Goal: Task Accomplishment & Management: Complete application form

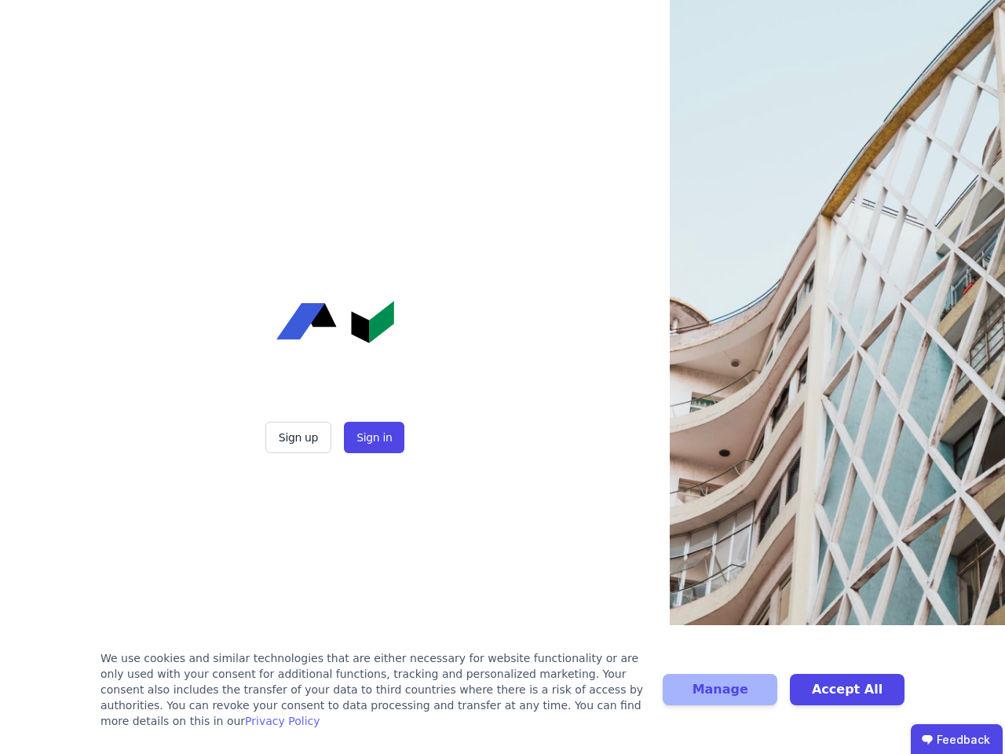
click at [502, 377] on div "Sign up Sign in" at bounding box center [335, 377] width 393 height 754
click at [300, 437] on button "Sign up" at bounding box center [298, 437] width 66 height 31
click at [372, 437] on button "Sign in" at bounding box center [374, 437] width 60 height 31
click at [502, 697] on div "We use cookies and similar technologies that are either necessary for website f…" at bounding box center [371, 689] width 543 height 79
click at [720, 697] on button "Manage" at bounding box center [720, 689] width 115 height 31
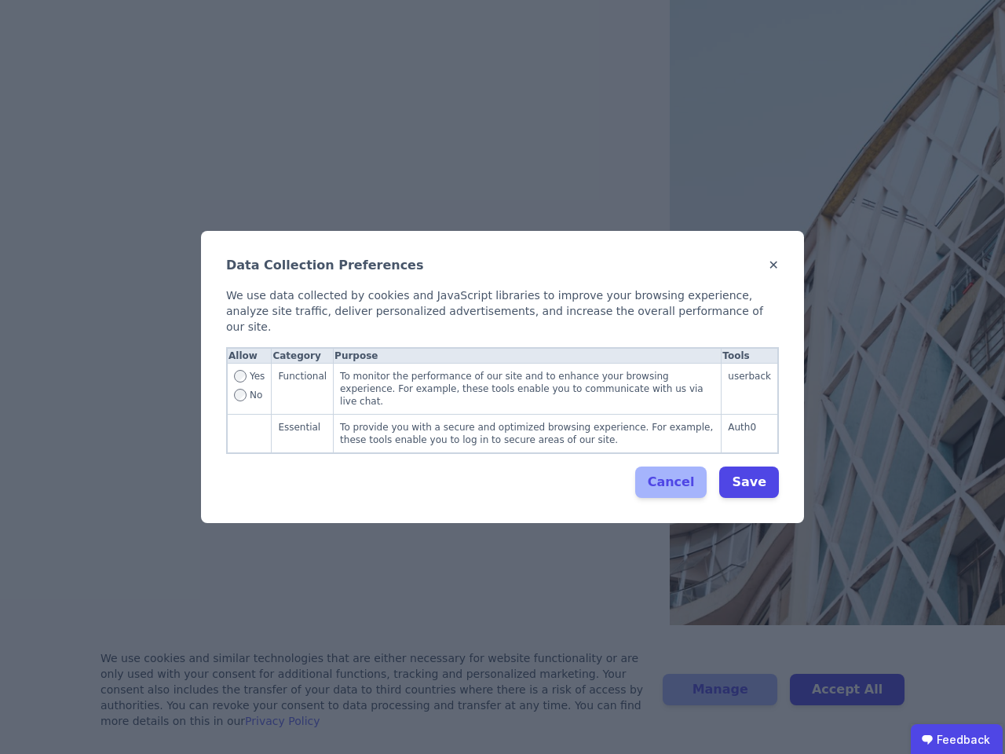
click at [847, 697] on div "Data Collection Preferences ✕ We use data collected by cookies and JavaScript l…" at bounding box center [502, 377] width 1005 height 754
click at [956, 739] on ubdiv "Feedback" at bounding box center [957, 739] width 92 height 31
